Goal: Use online tool/utility

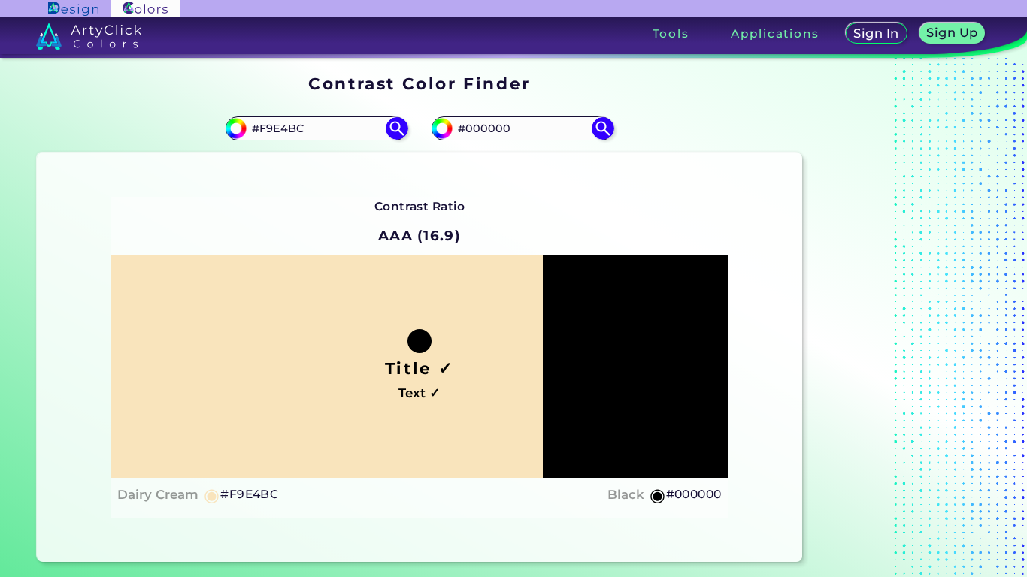
scroll to position [75, 0]
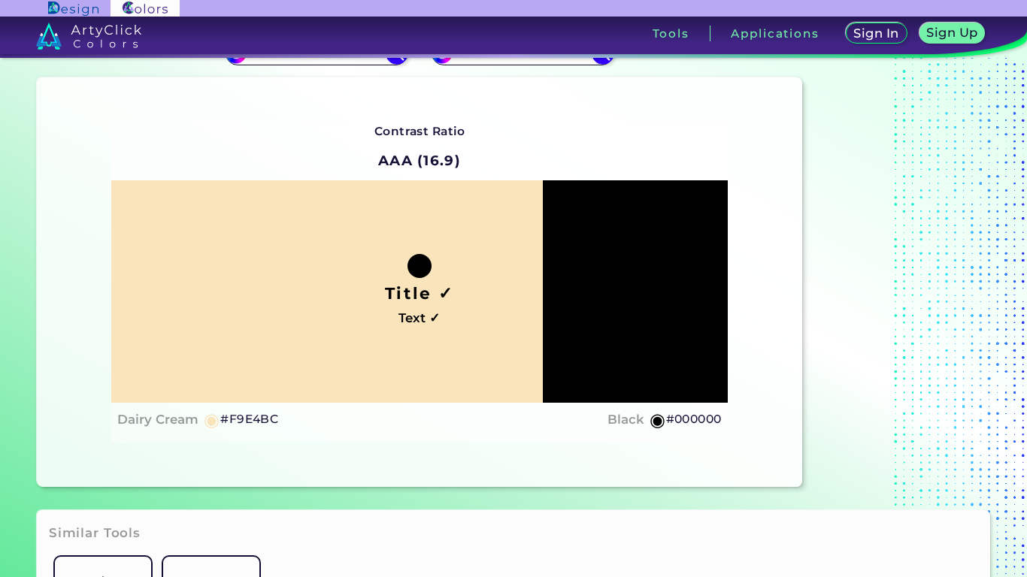
click at [640, 271] on div "Title ✓ Text ✓" at bounding box center [419, 291] width 617 height 223
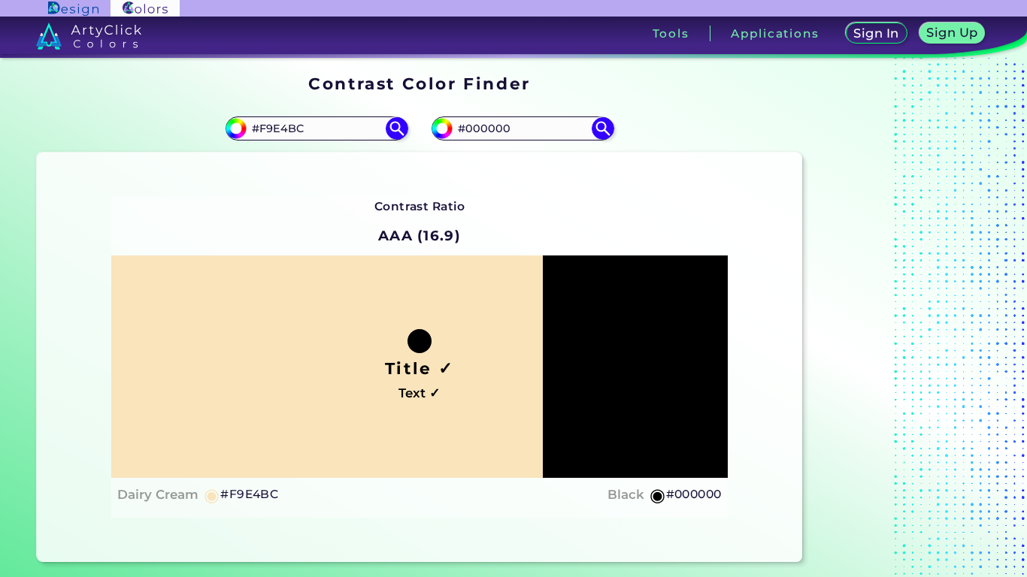
scroll to position [80, 0]
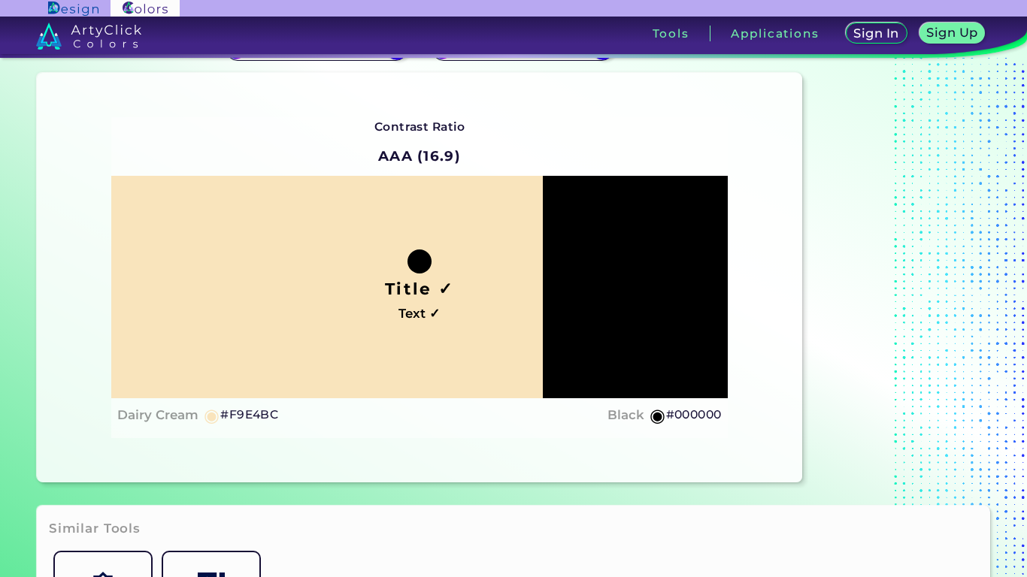
click at [429, 274] on div "Title ✓ Text ✓" at bounding box center [419, 287] width 617 height 223
click at [423, 311] on h4 "Text ✓" at bounding box center [419, 314] width 41 height 22
click at [423, 308] on h4 "Text ✓" at bounding box center [419, 314] width 41 height 22
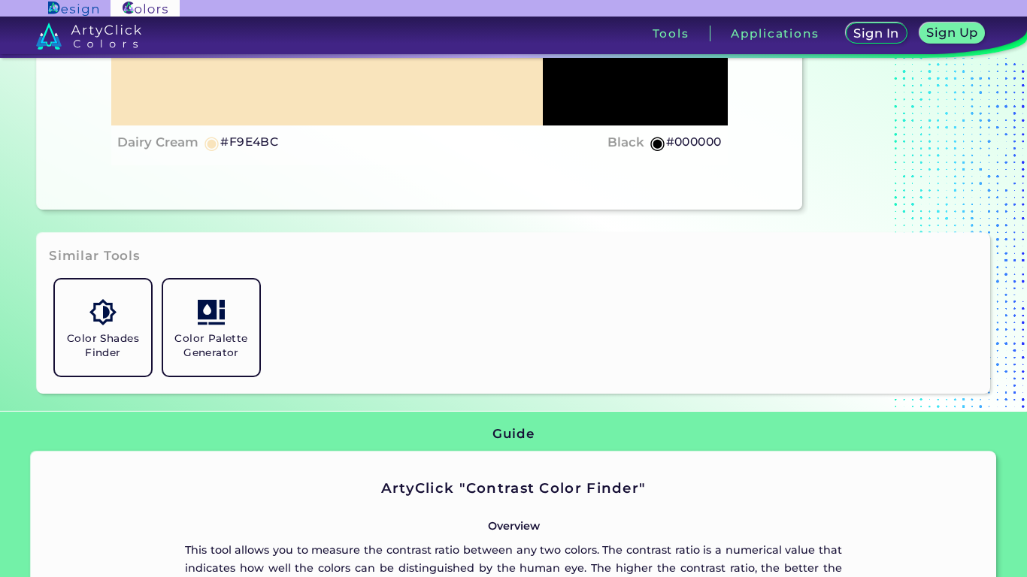
scroll to position [338, 0]
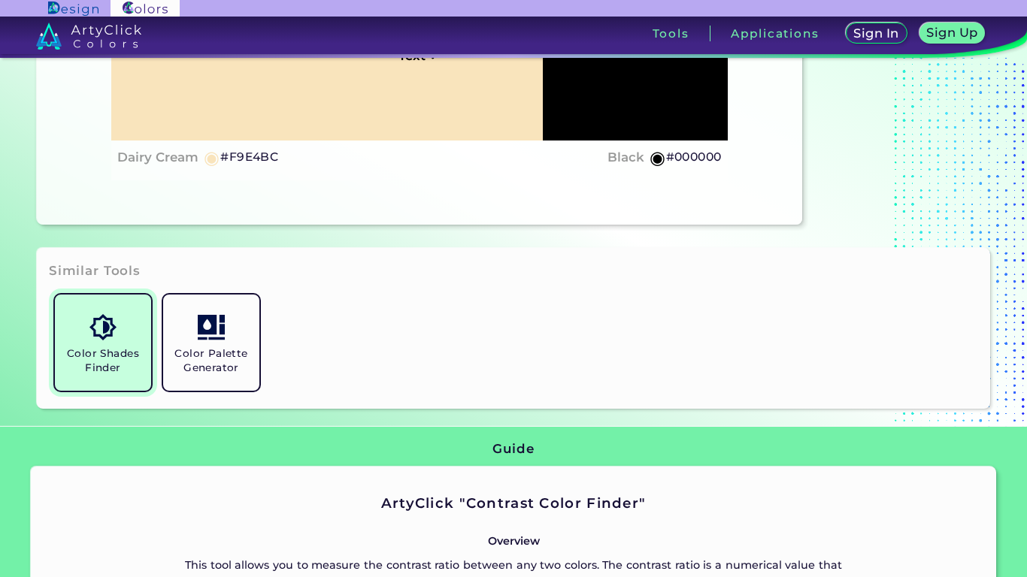
click at [73, 329] on link "Color Shades Finder" at bounding box center [103, 343] width 108 height 108
